Goal: Check status

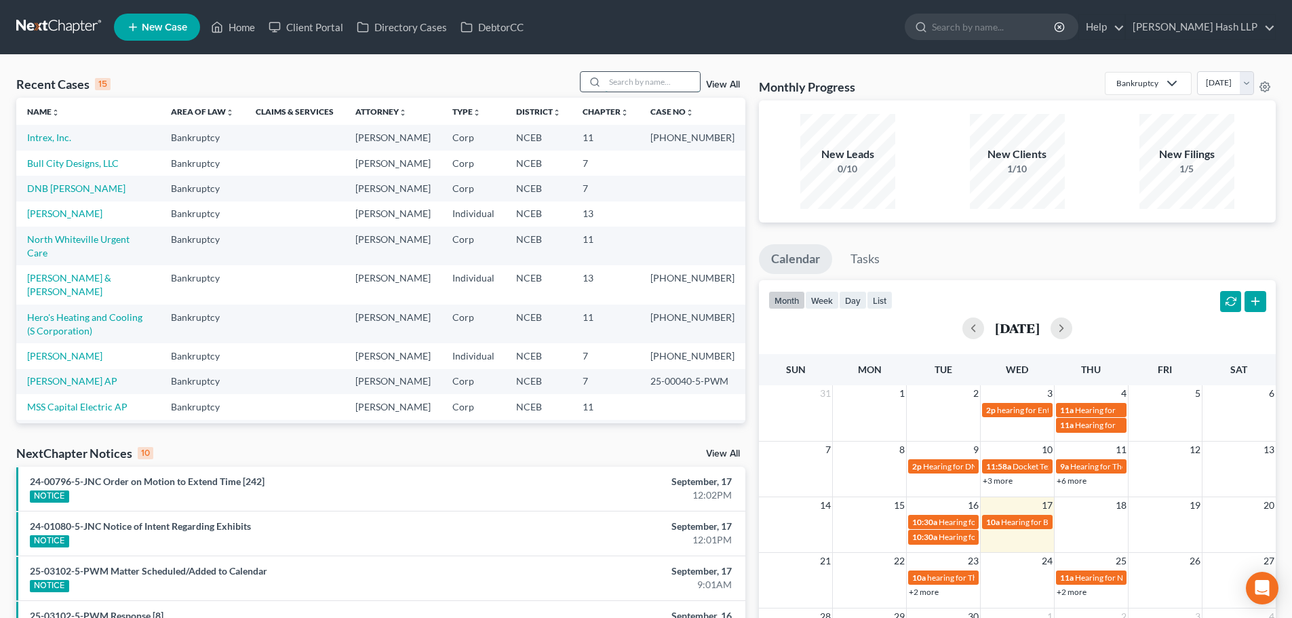
click at [629, 86] on input "search" at bounding box center [652, 82] width 95 height 20
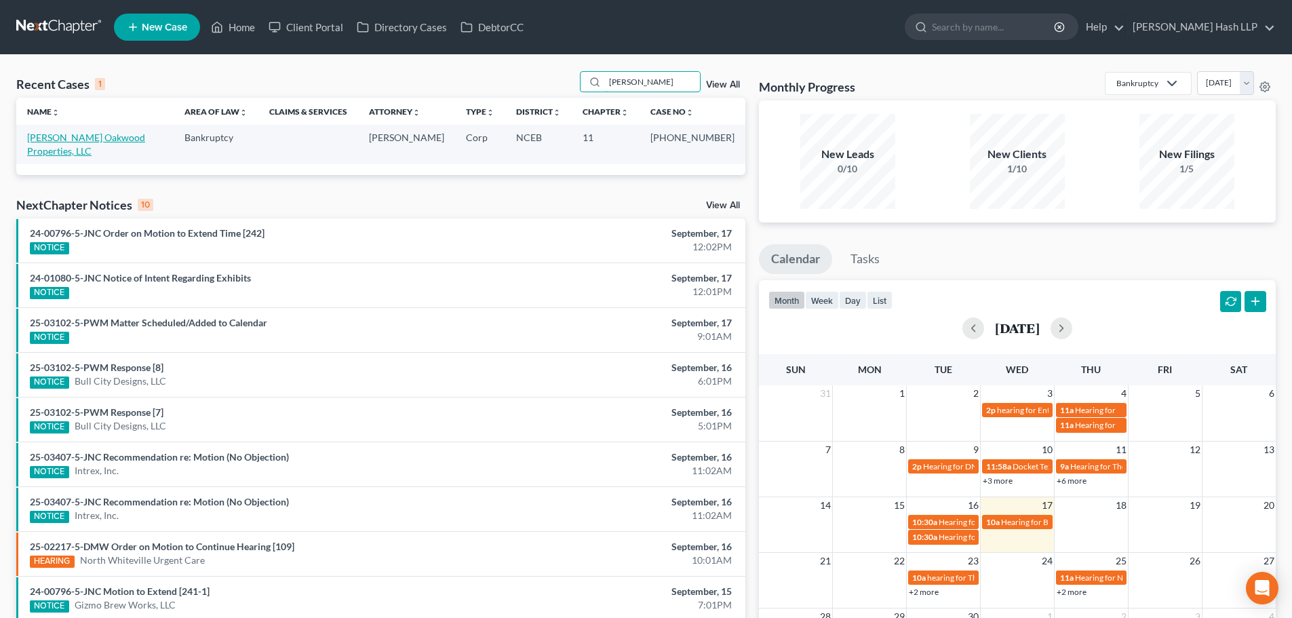
type input "[PERSON_NAME]"
click at [108, 138] on link "[PERSON_NAME] Oakwood Properties, LLC" at bounding box center [86, 144] width 118 height 25
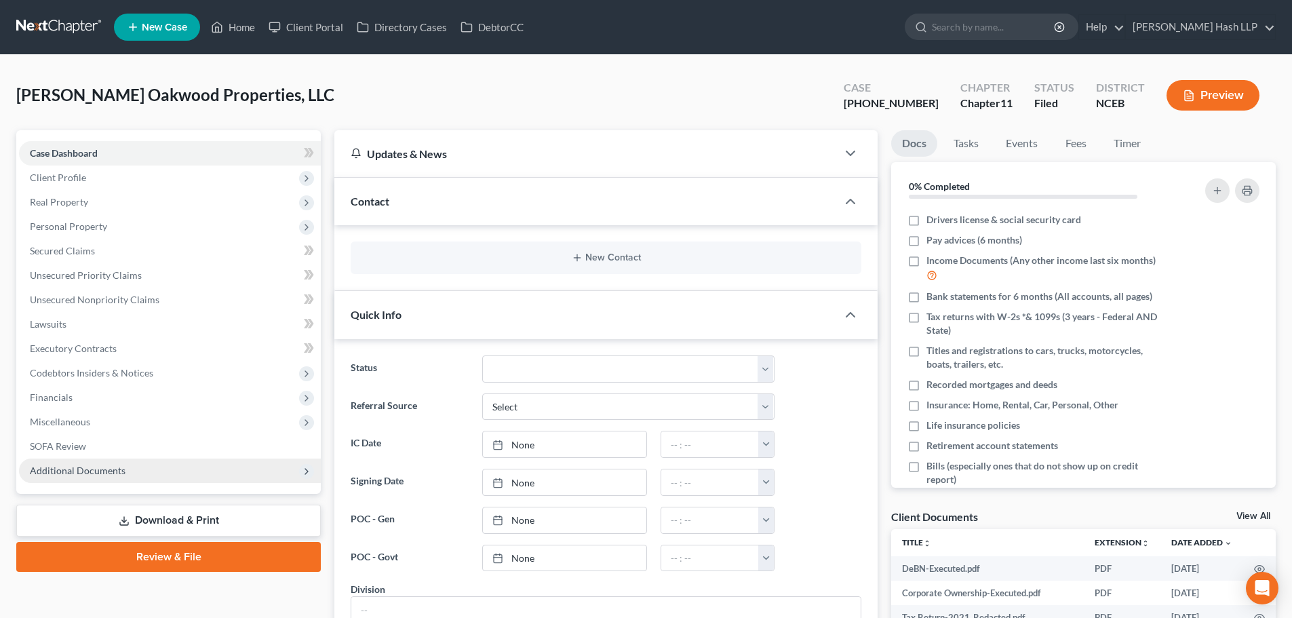
click at [125, 478] on span "Additional Documents" at bounding box center [170, 471] width 302 height 24
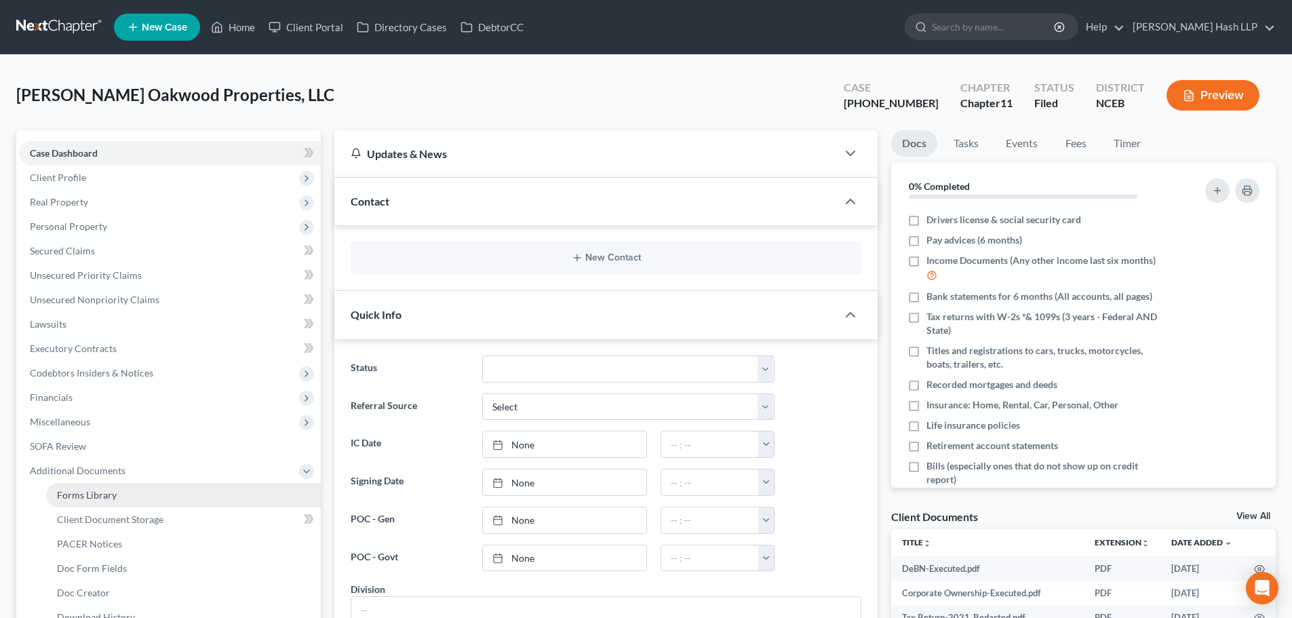
scroll to position [68, 0]
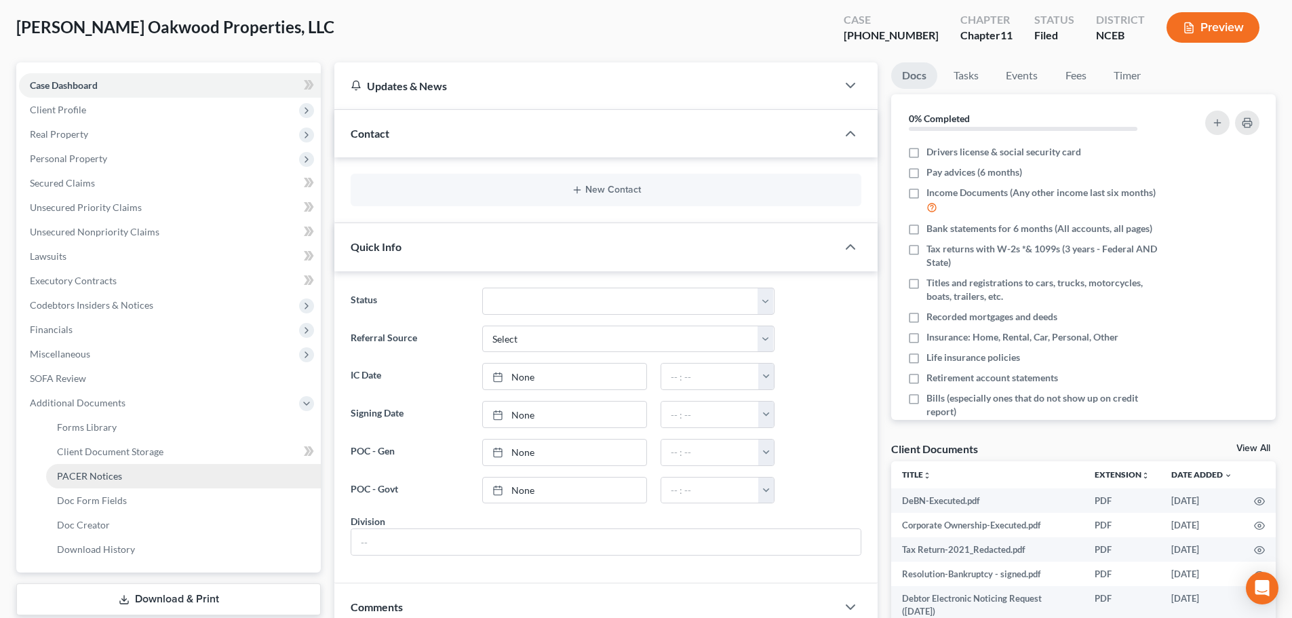
click at [132, 480] on link "PACER Notices" at bounding box center [183, 476] width 275 height 24
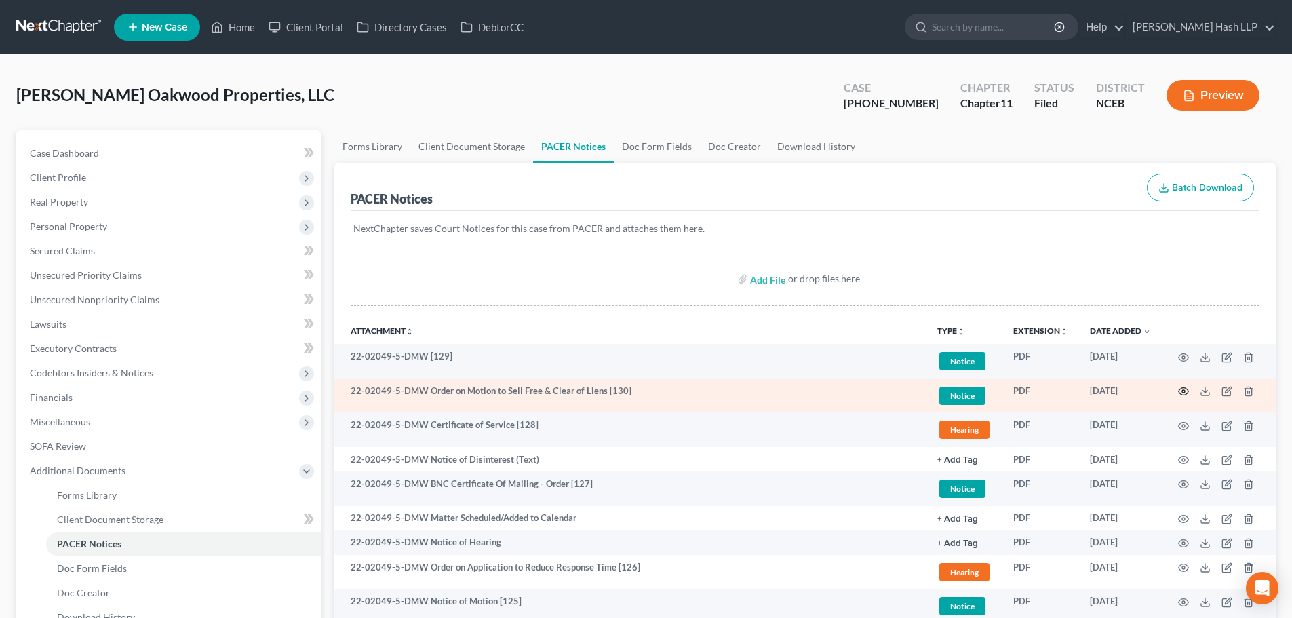
click at [1184, 391] on icon "button" at bounding box center [1183, 391] width 11 height 11
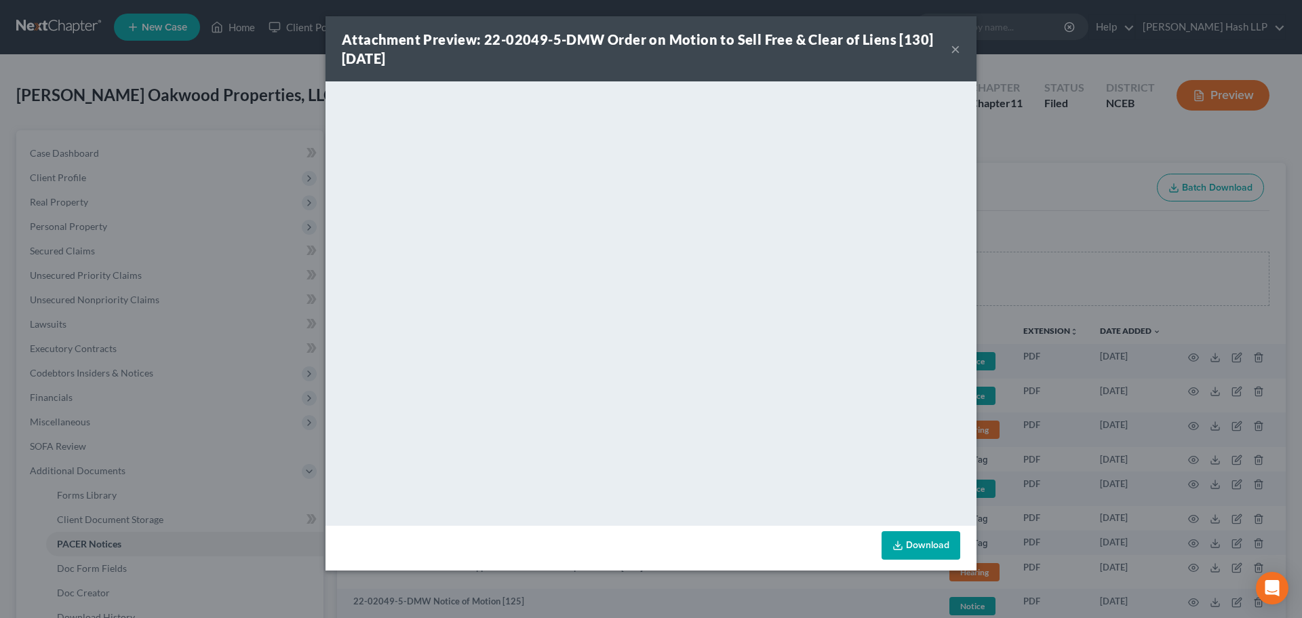
drag, startPoint x: 954, startPoint y: 50, endPoint x: 934, endPoint y: 47, distance: 20.4
click at [954, 49] on button "×" at bounding box center [955, 49] width 9 height 16
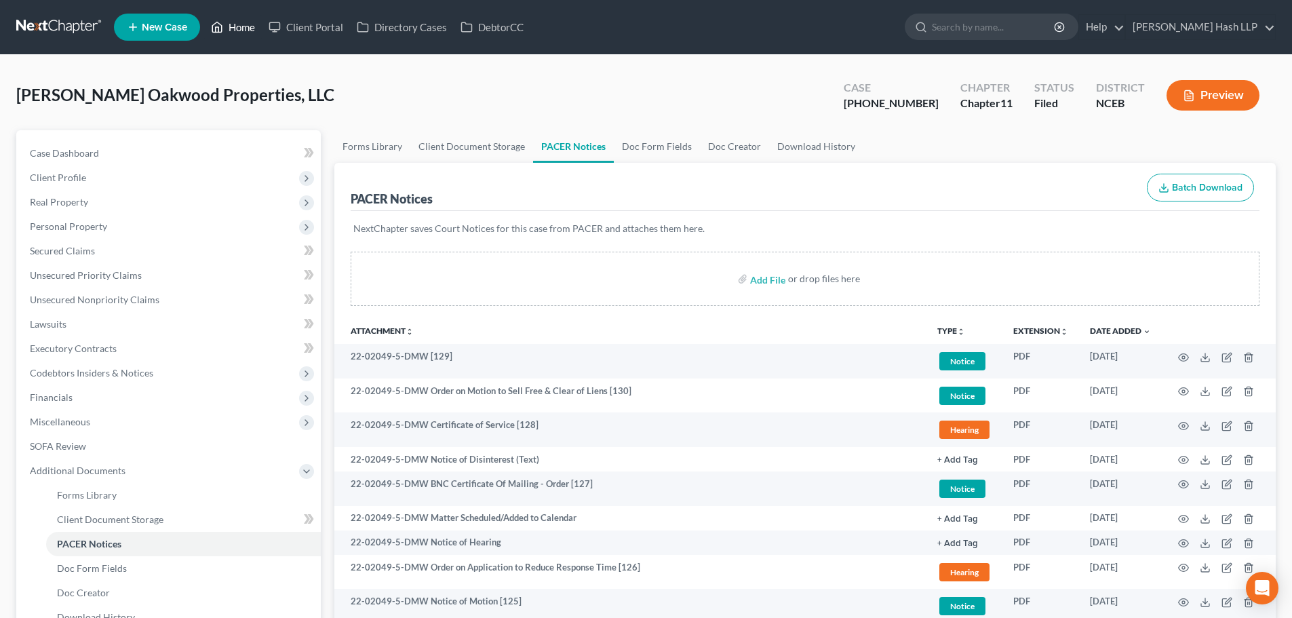
click at [241, 33] on link "Home" at bounding box center [233, 27] width 58 height 24
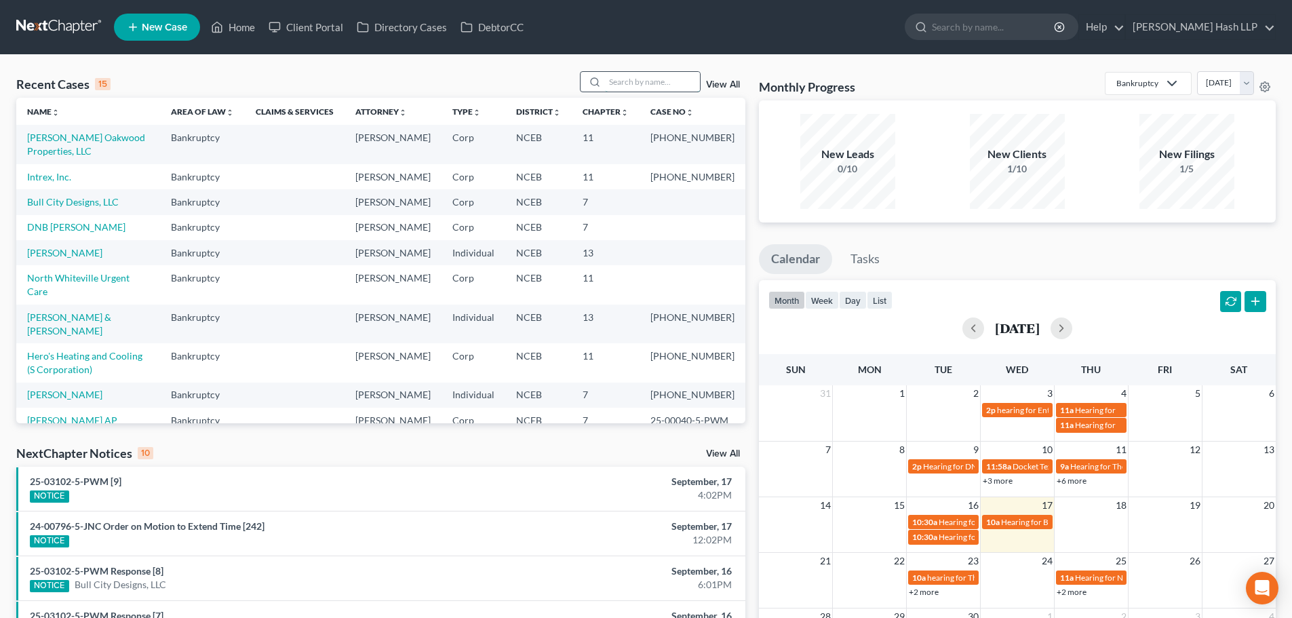
click at [656, 87] on input "search" at bounding box center [652, 82] width 95 height 20
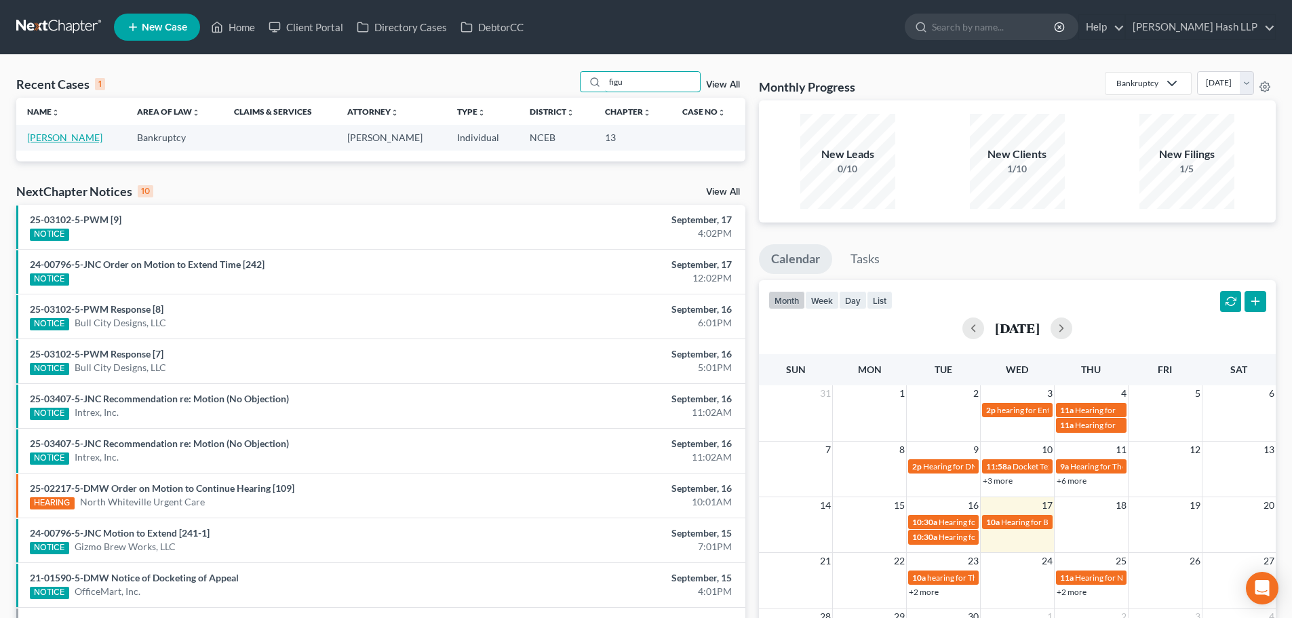
type input "figu"
click at [79, 138] on link "[PERSON_NAME]" at bounding box center [64, 138] width 75 height 12
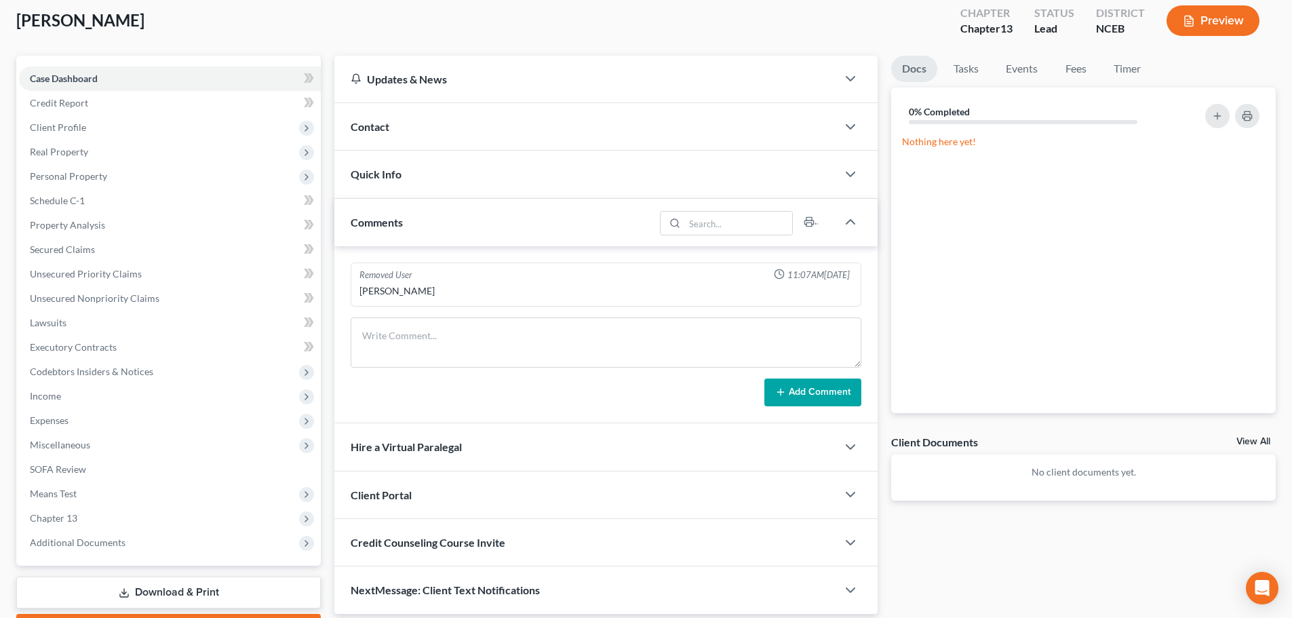
scroll to position [136, 0]
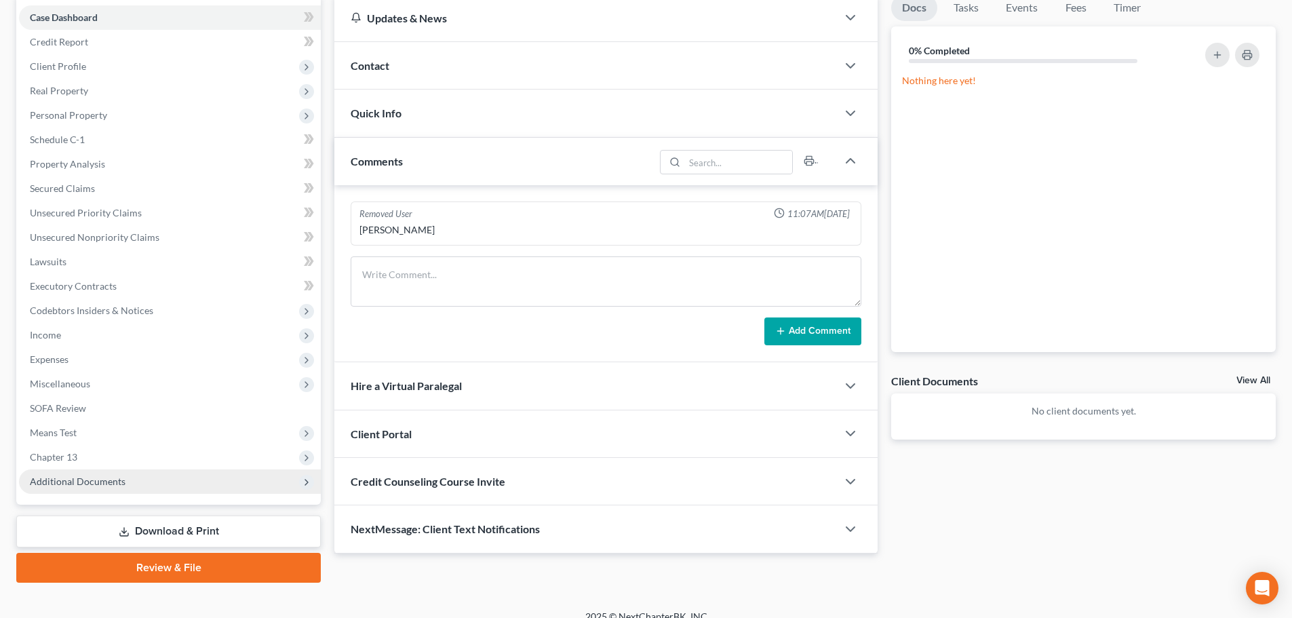
click at [111, 484] on span "Additional Documents" at bounding box center [78, 481] width 96 height 12
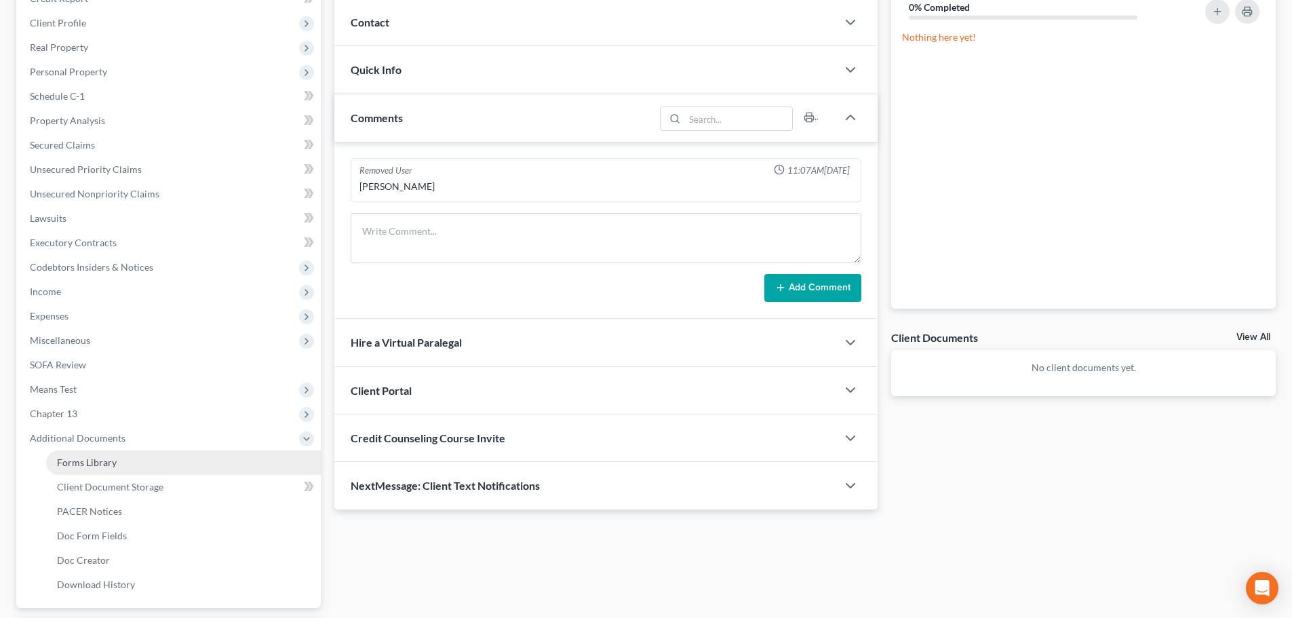
scroll to position [203, 0]
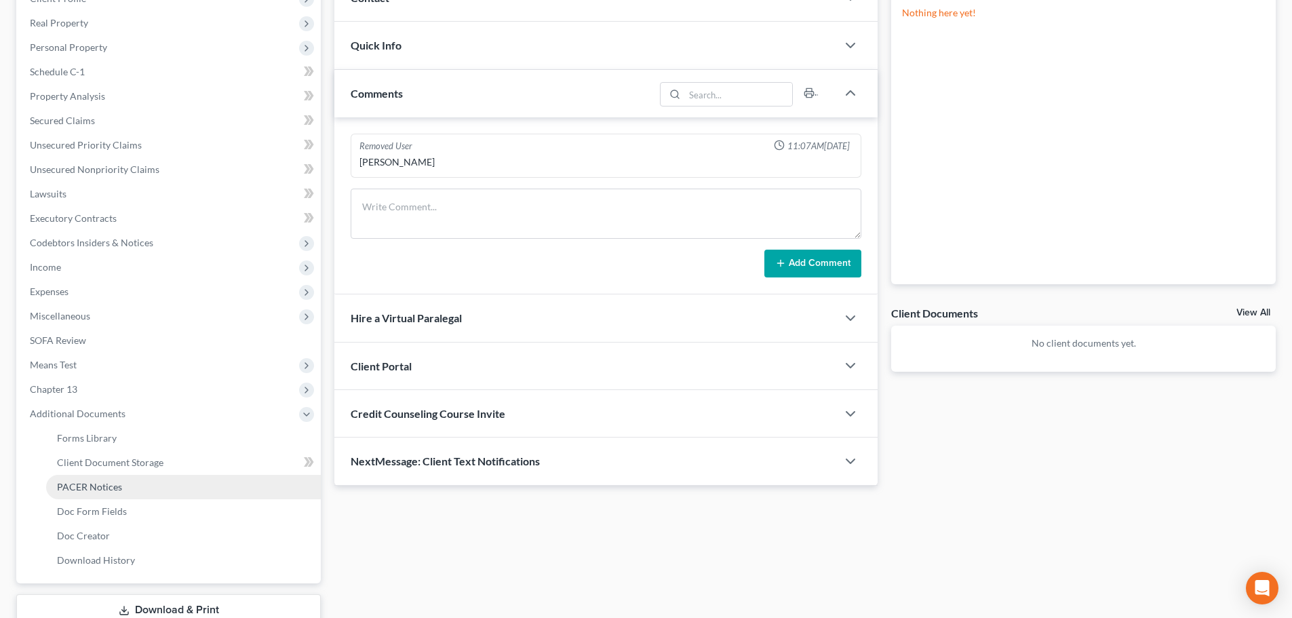
click at [123, 490] on link "PACER Notices" at bounding box center [183, 487] width 275 height 24
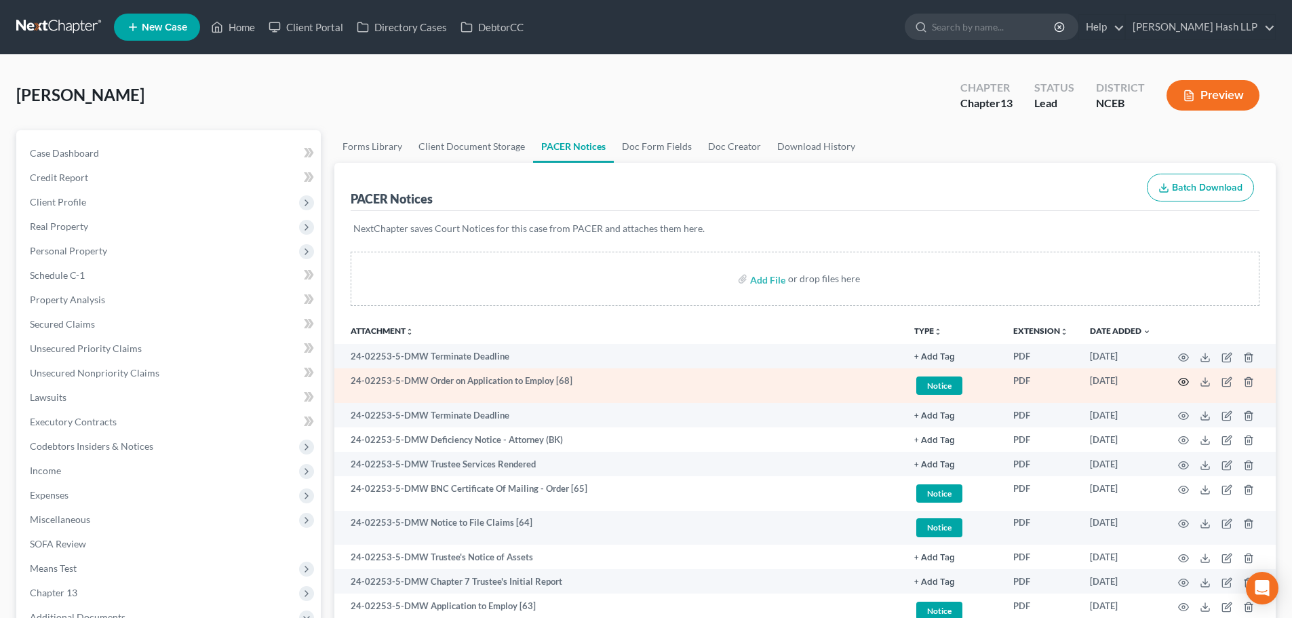
click at [1184, 381] on icon "button" at bounding box center [1183, 381] width 11 height 11
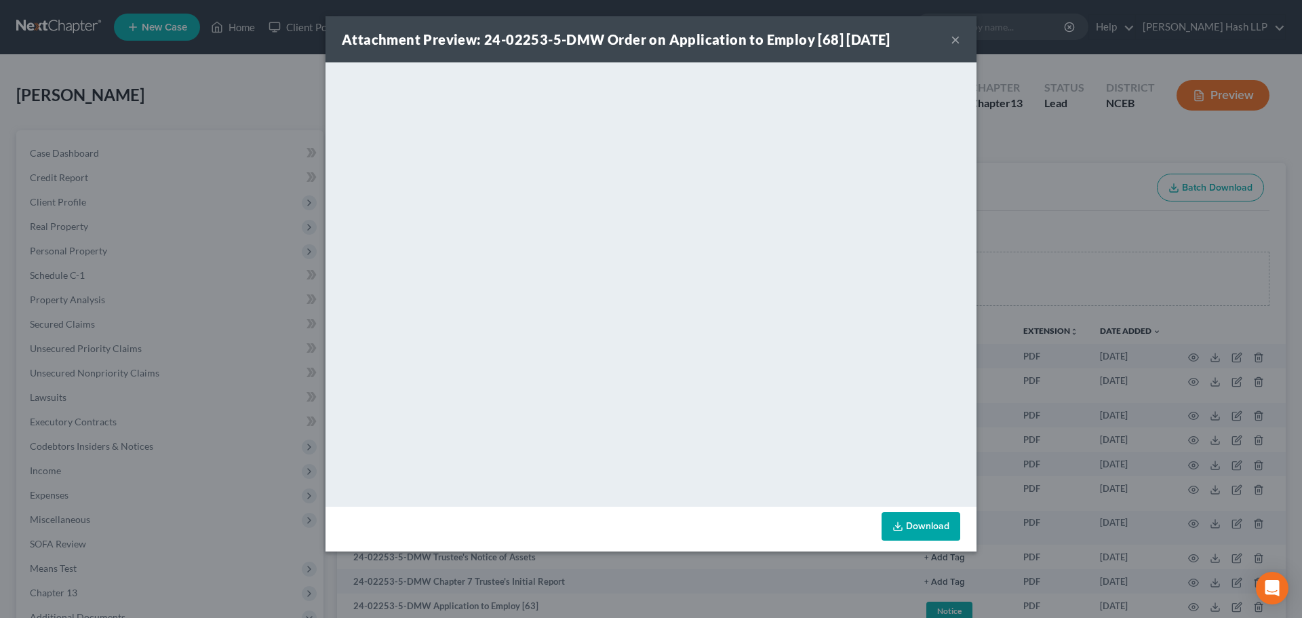
drag, startPoint x: 957, startPoint y: 41, endPoint x: 937, endPoint y: 65, distance: 30.8
click at [957, 41] on button "×" at bounding box center [955, 39] width 9 height 16
